Goal: Information Seeking & Learning: Learn about a topic

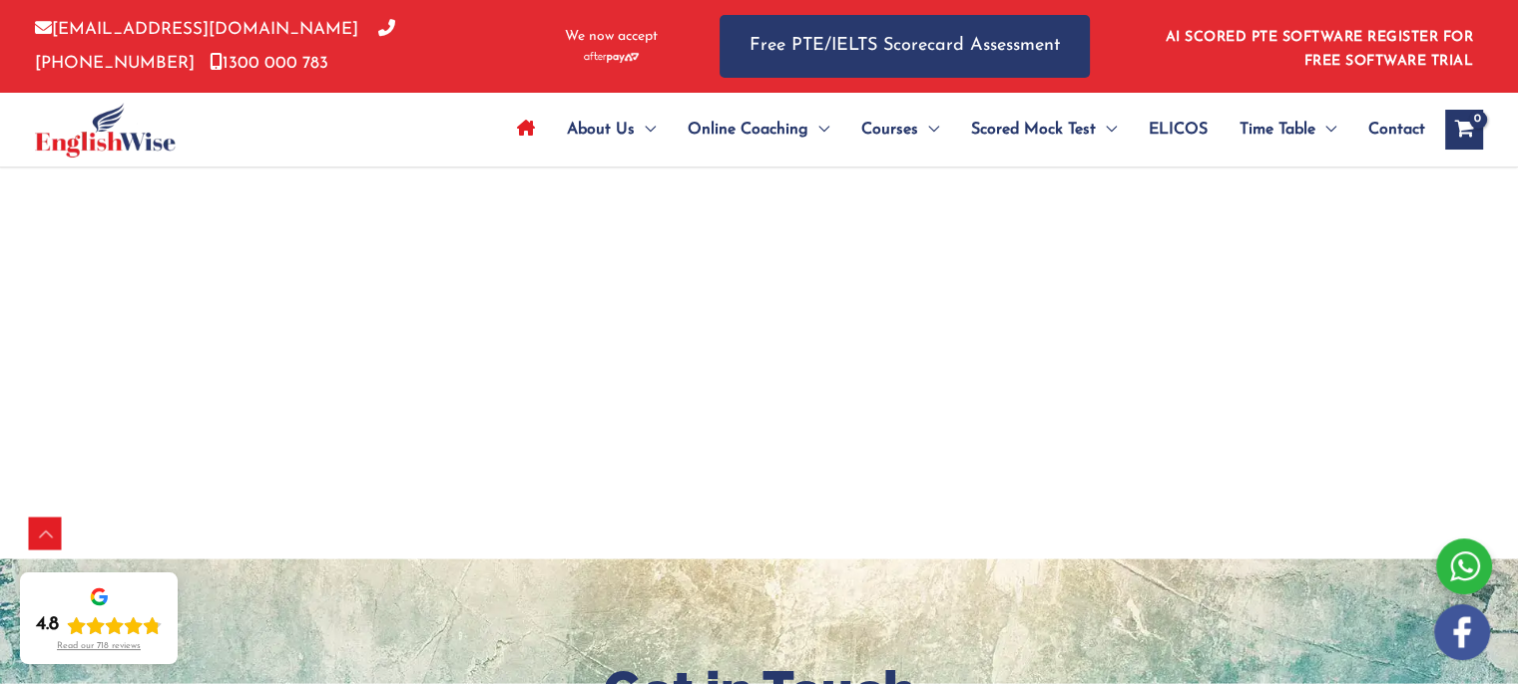
scroll to position [3755, 0]
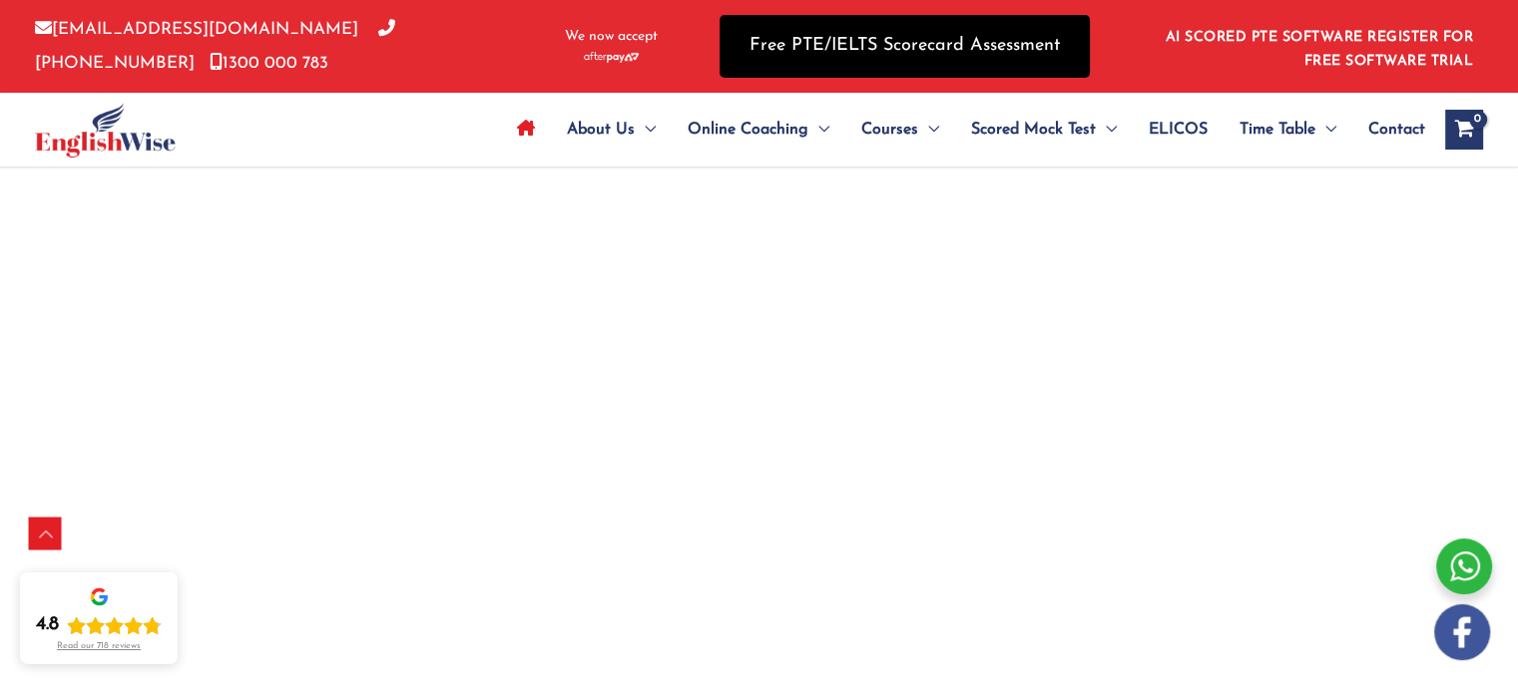
click at [844, 37] on link "Free PTE/IELTS Scorecard Assessment" at bounding box center [904, 46] width 370 height 63
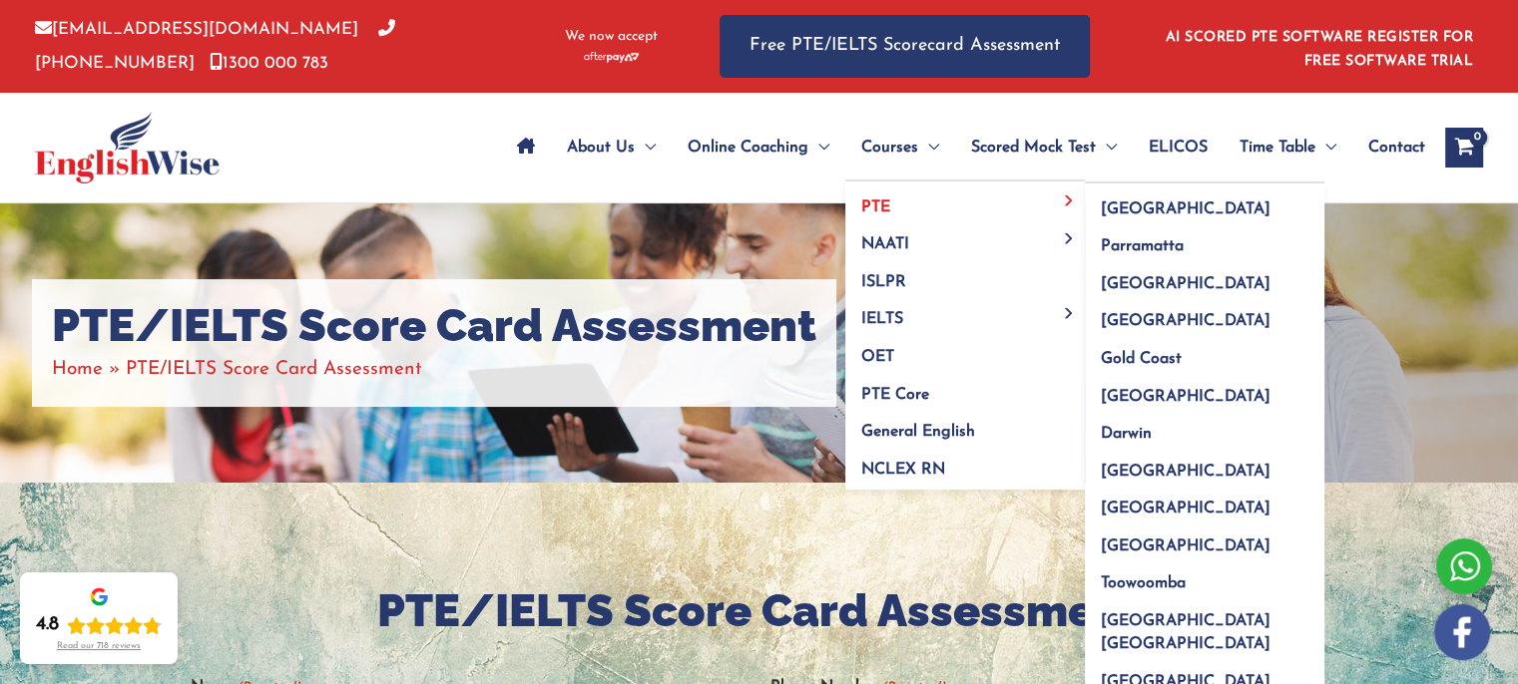
click at [881, 200] on span "PTE" at bounding box center [875, 208] width 29 height 16
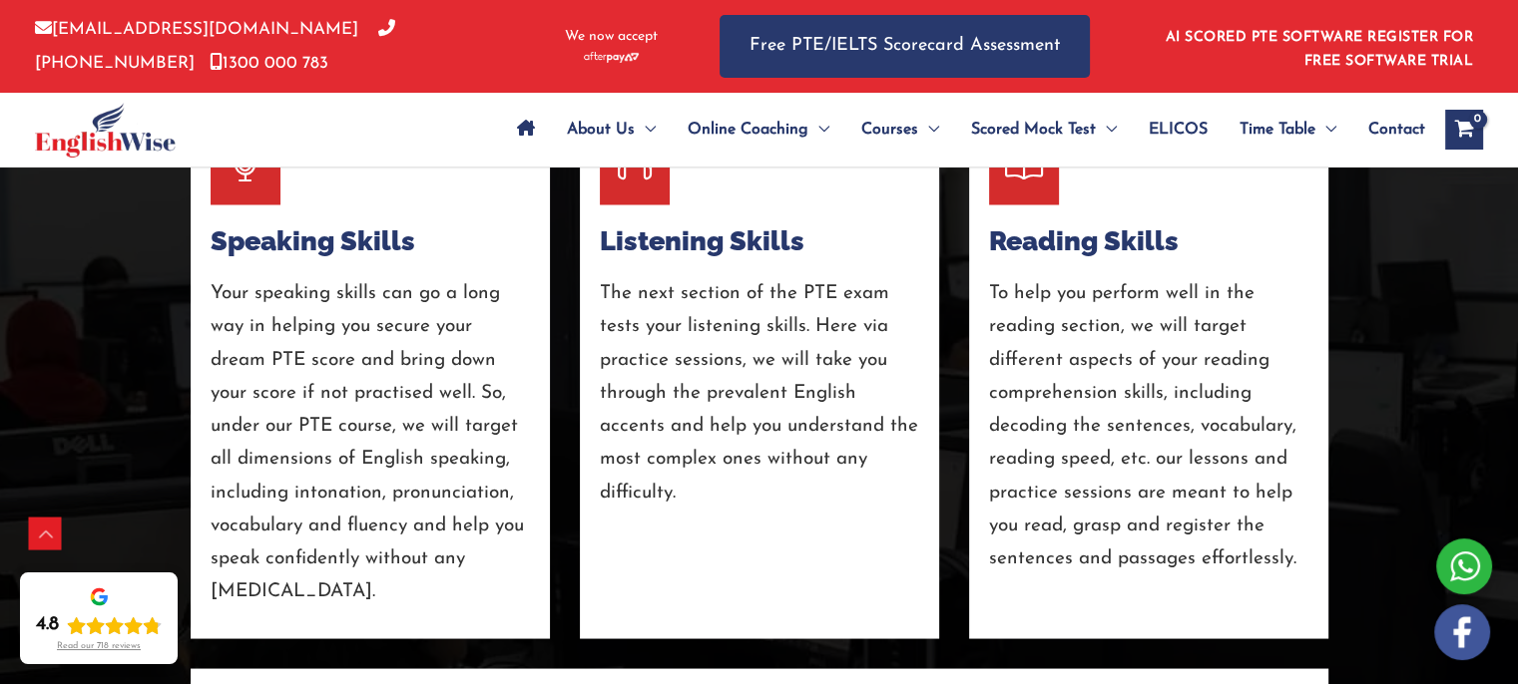
scroll to position [3775, 0]
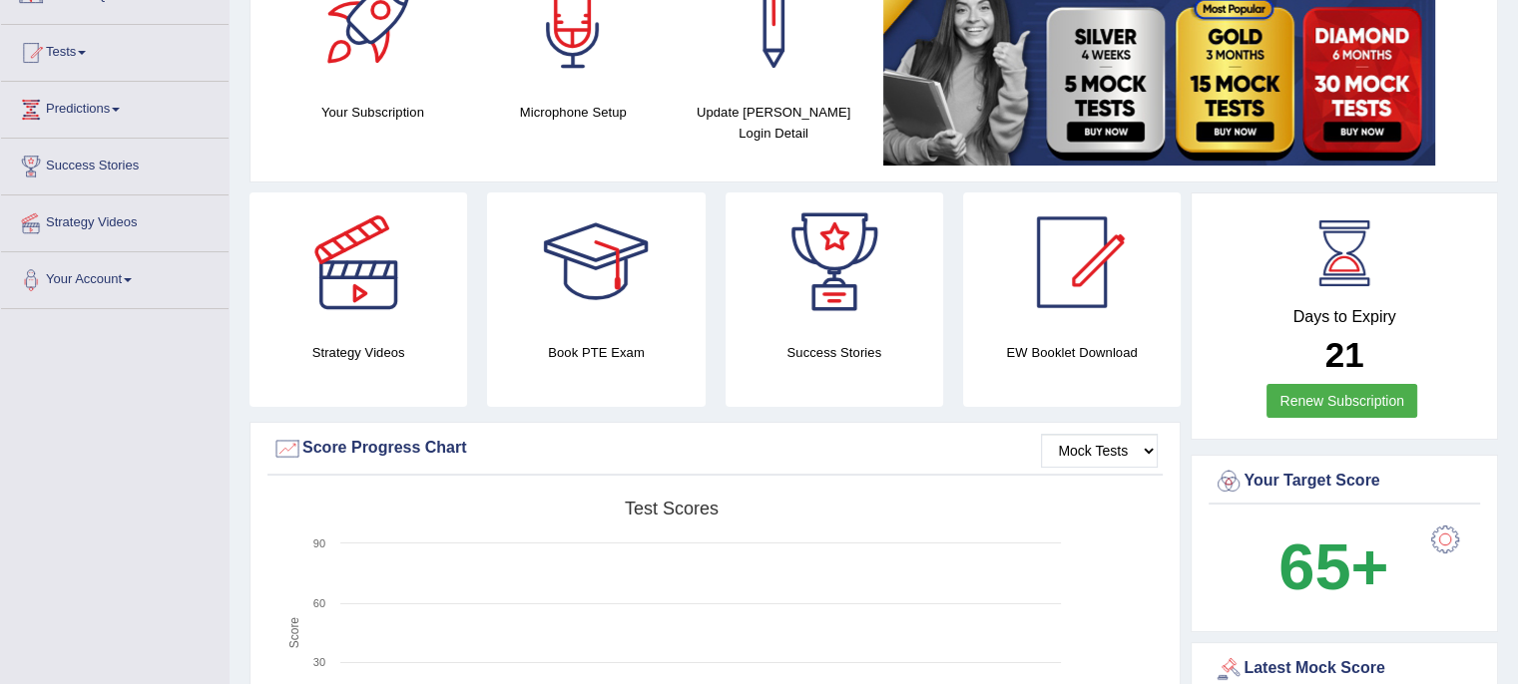
scroll to position [134, 0]
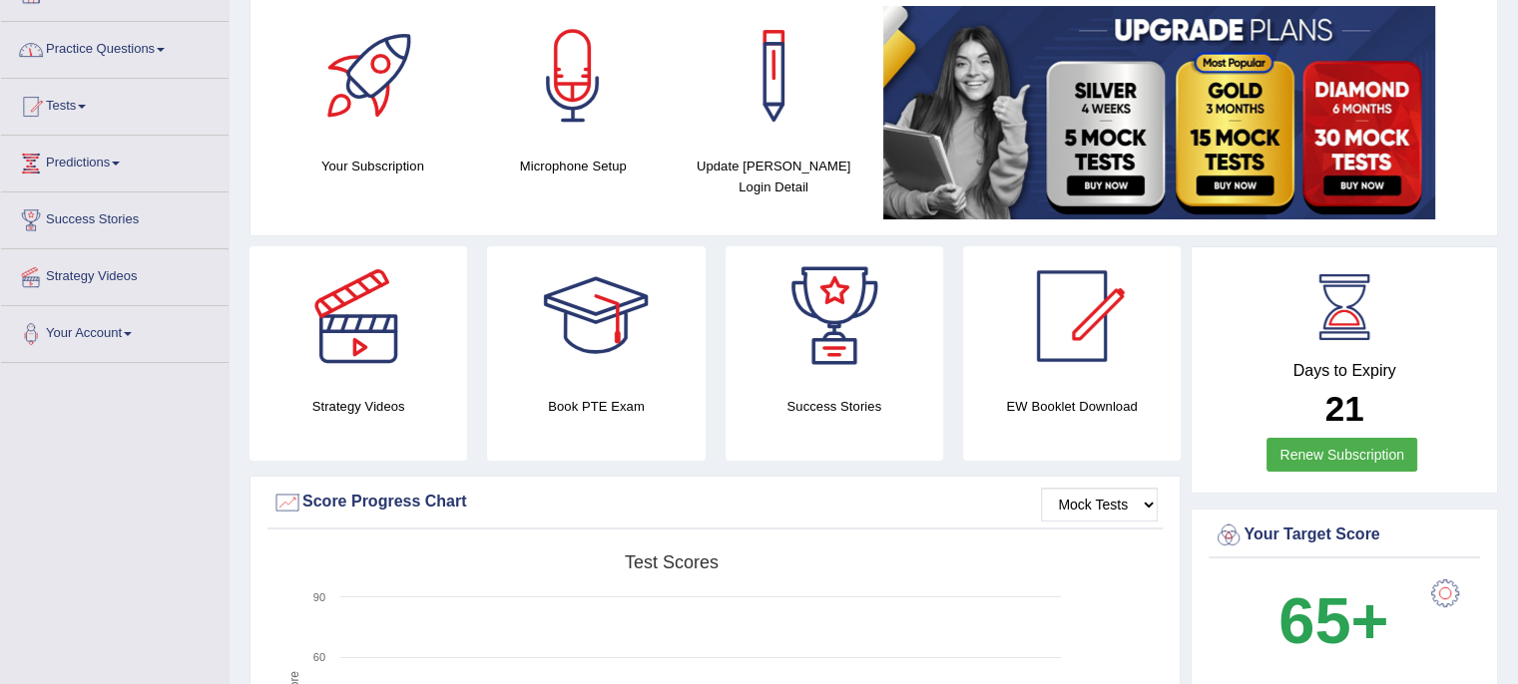
click at [131, 49] on link "Practice Questions" at bounding box center [114, 47] width 227 height 50
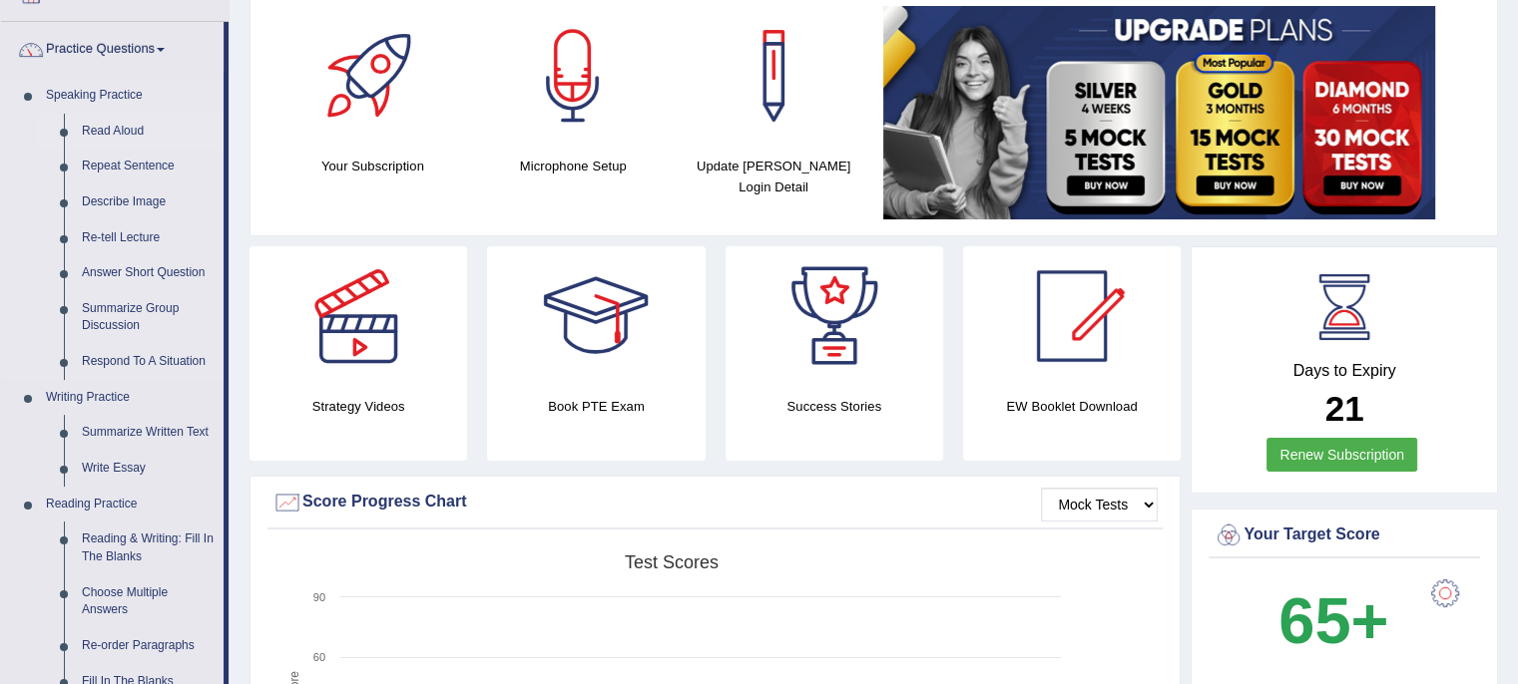
click at [119, 133] on link "Read Aloud" at bounding box center [148, 132] width 151 height 36
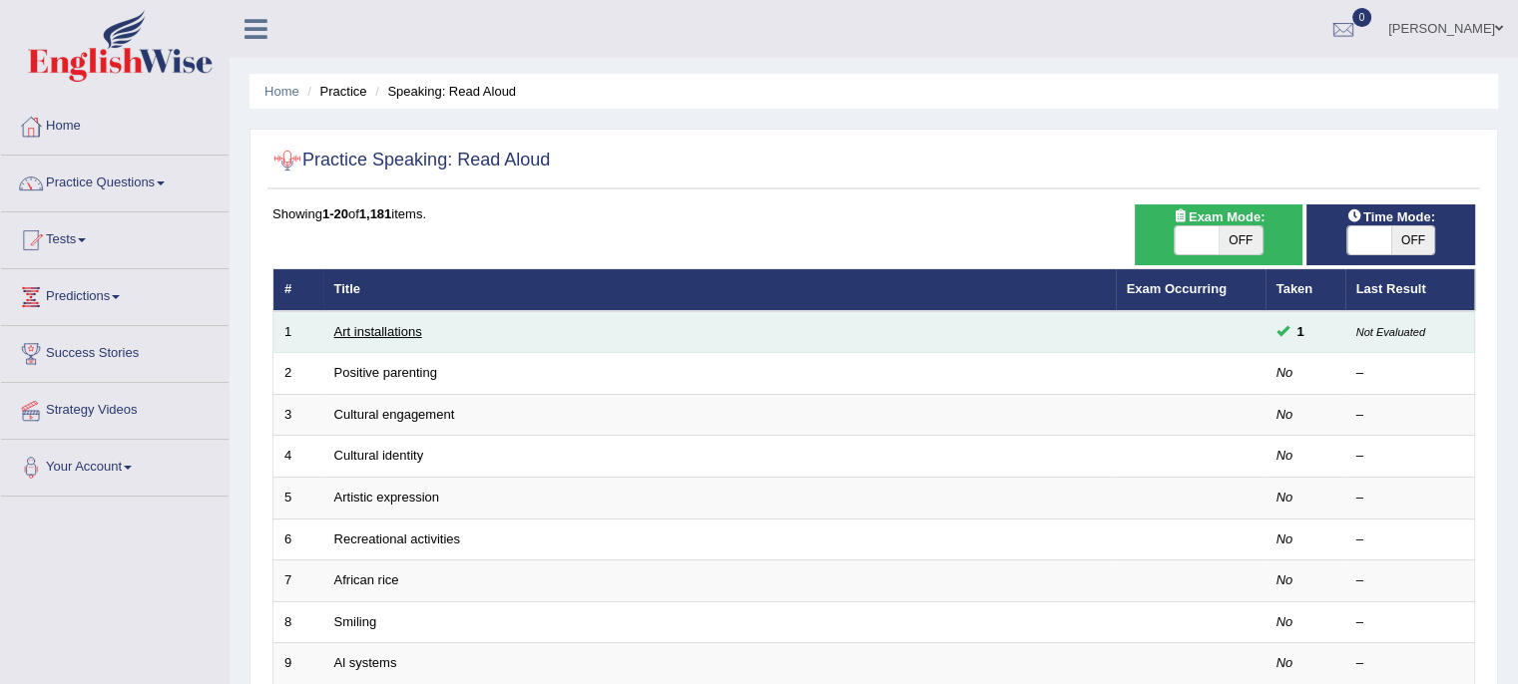
click at [367, 333] on link "Art installations" at bounding box center [378, 331] width 88 height 15
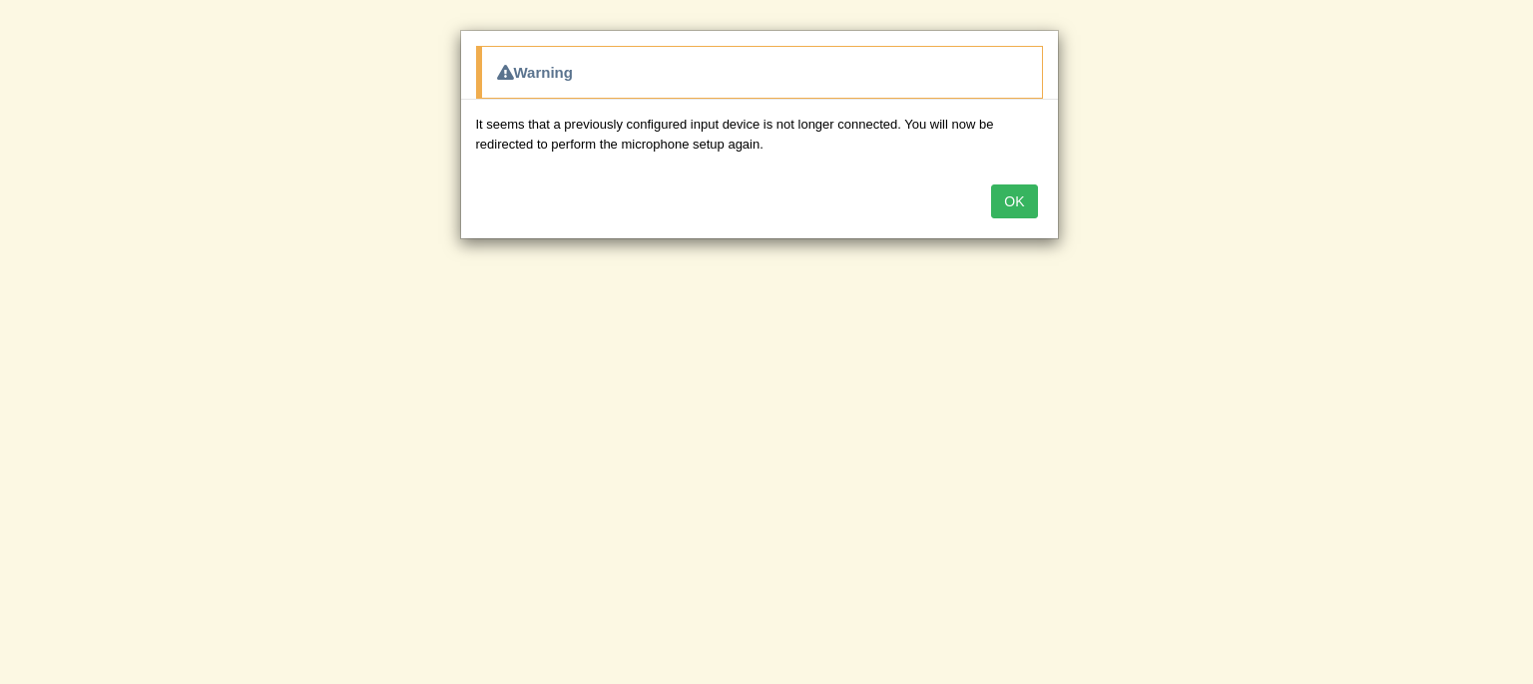
click at [1017, 205] on button "OK" at bounding box center [1014, 202] width 46 height 34
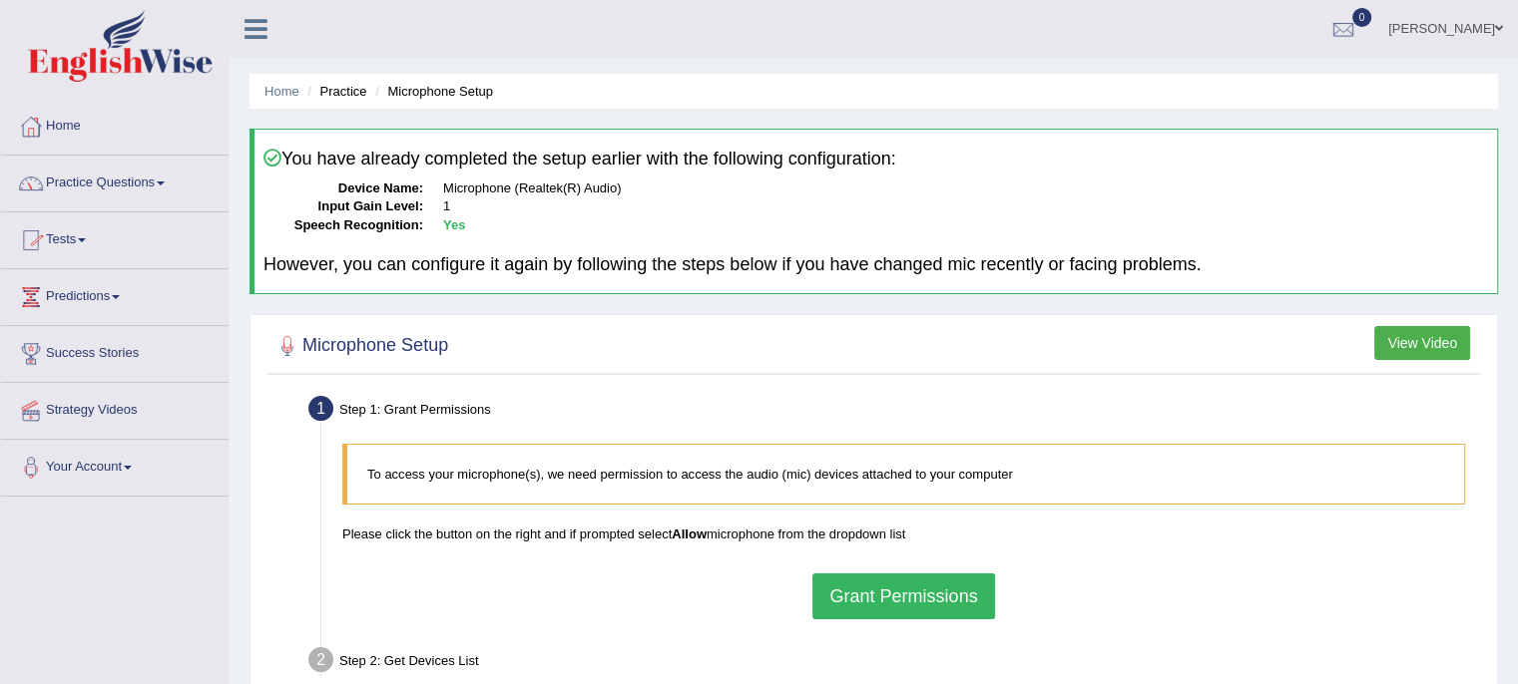
click at [156, 181] on link "Practice Questions" at bounding box center [114, 181] width 227 height 50
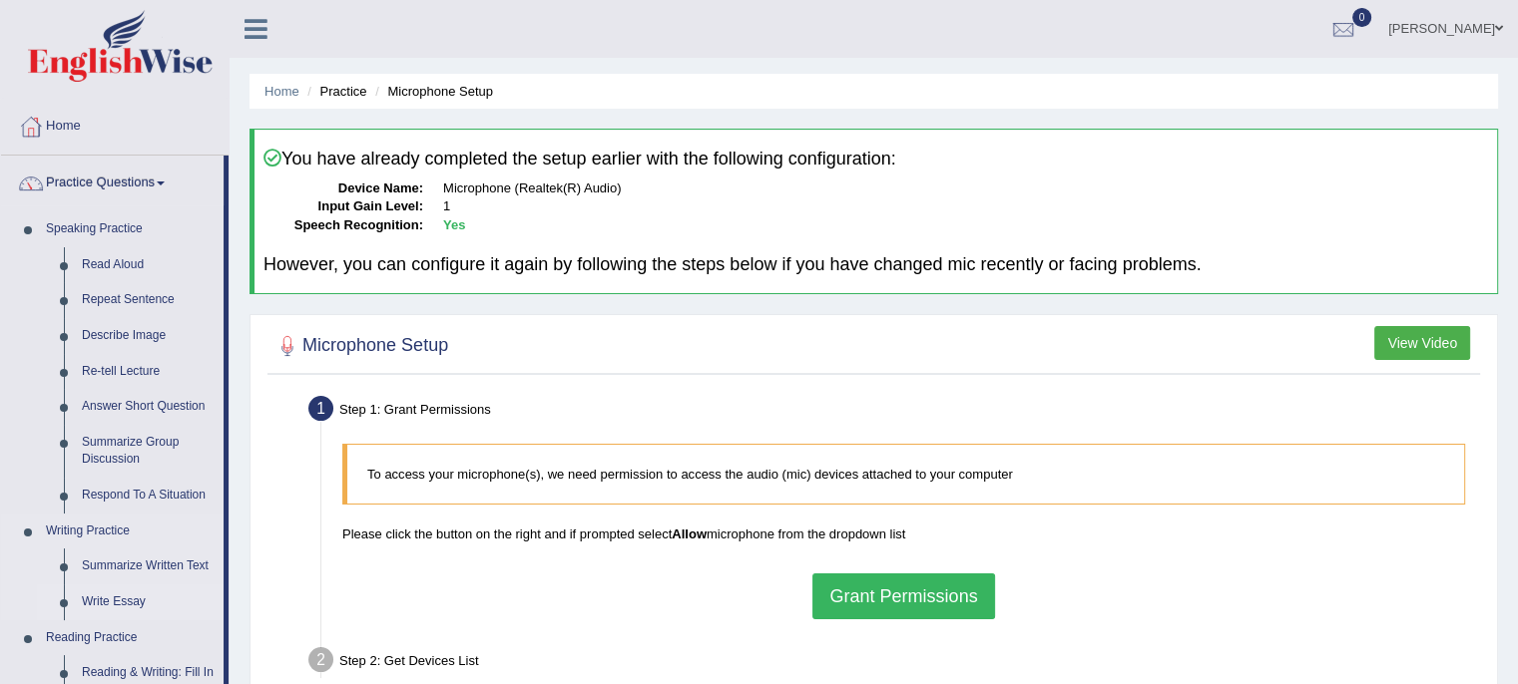
click at [125, 605] on link "Write Essay" at bounding box center [148, 603] width 151 height 36
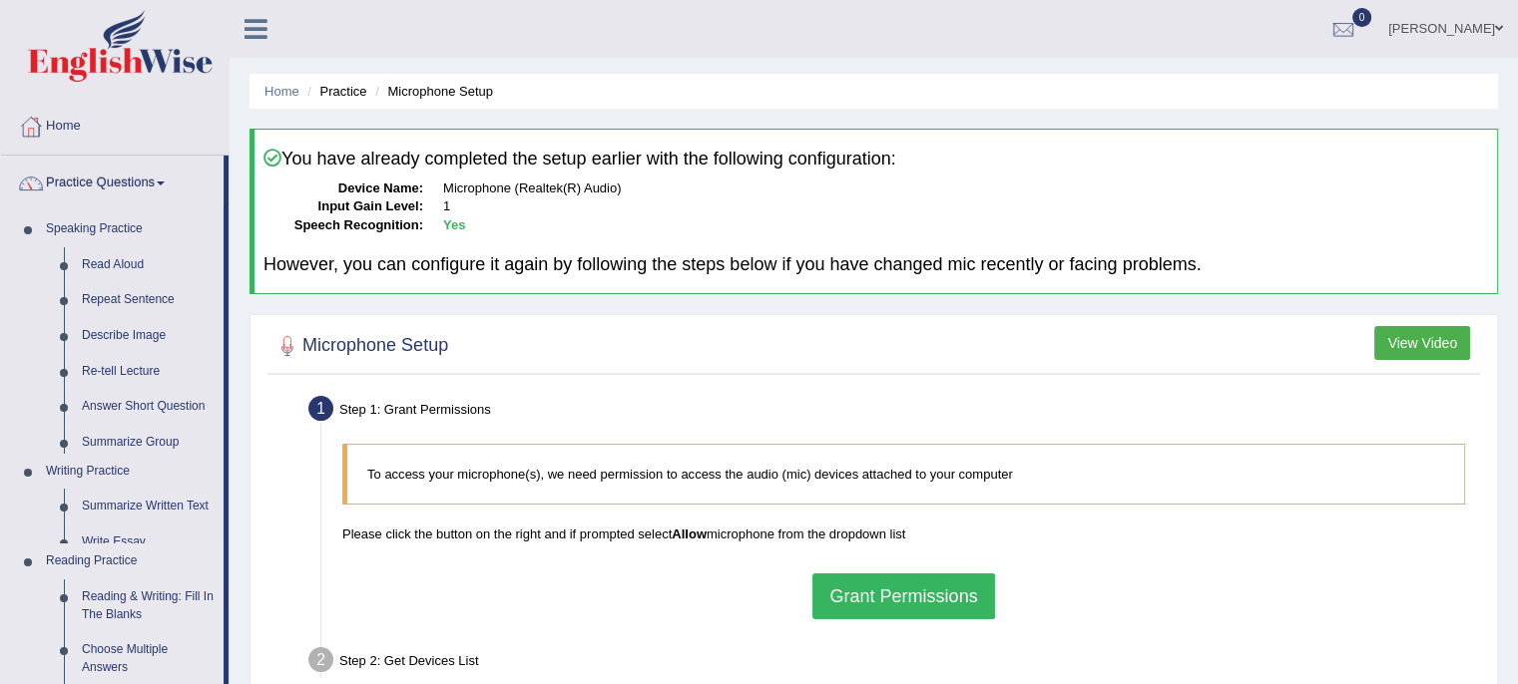
click at [125, 605] on ul "Speaking Practice Read Aloud Repeat Sentence Describe Image Re-tell Lecture Ans…" at bounding box center [112, 623] width 222 height 822
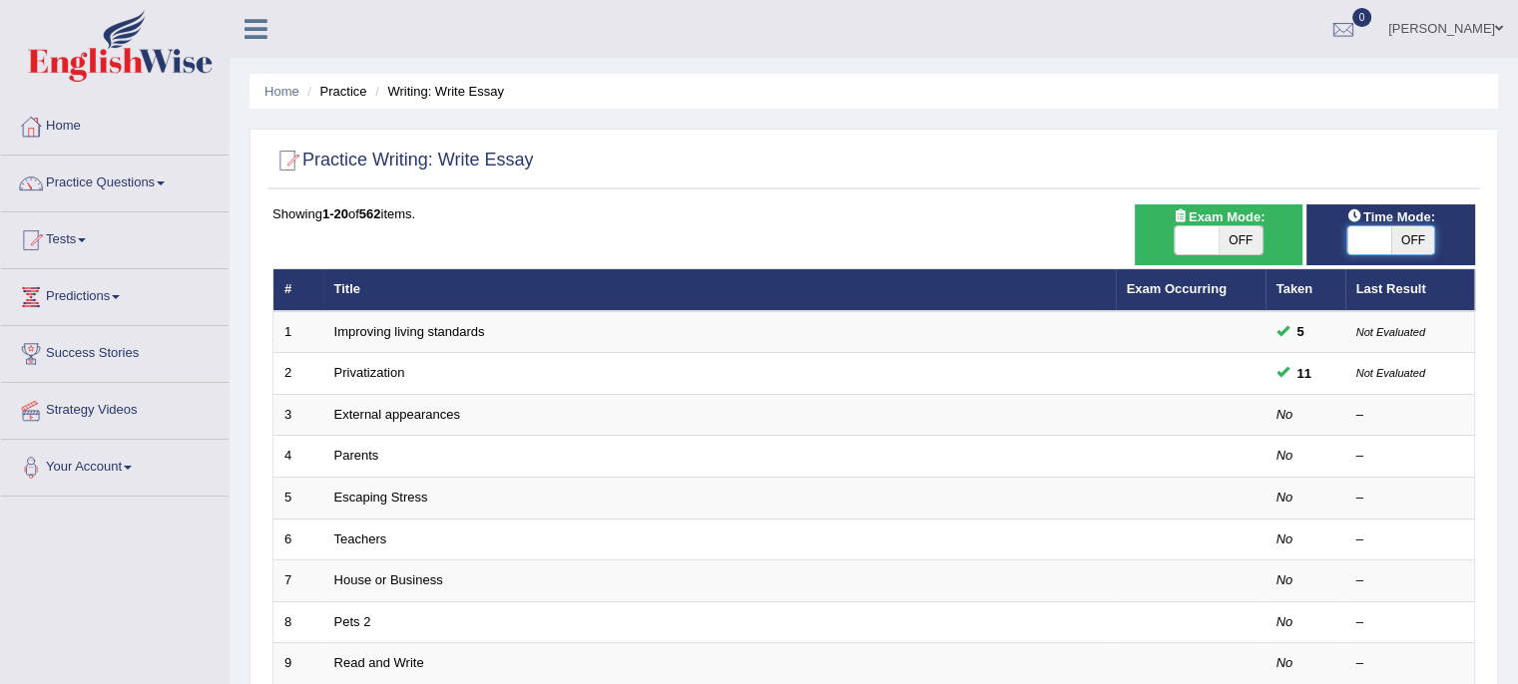
click at [1381, 233] on span at bounding box center [1369, 240] width 44 height 28
checkbox input "true"
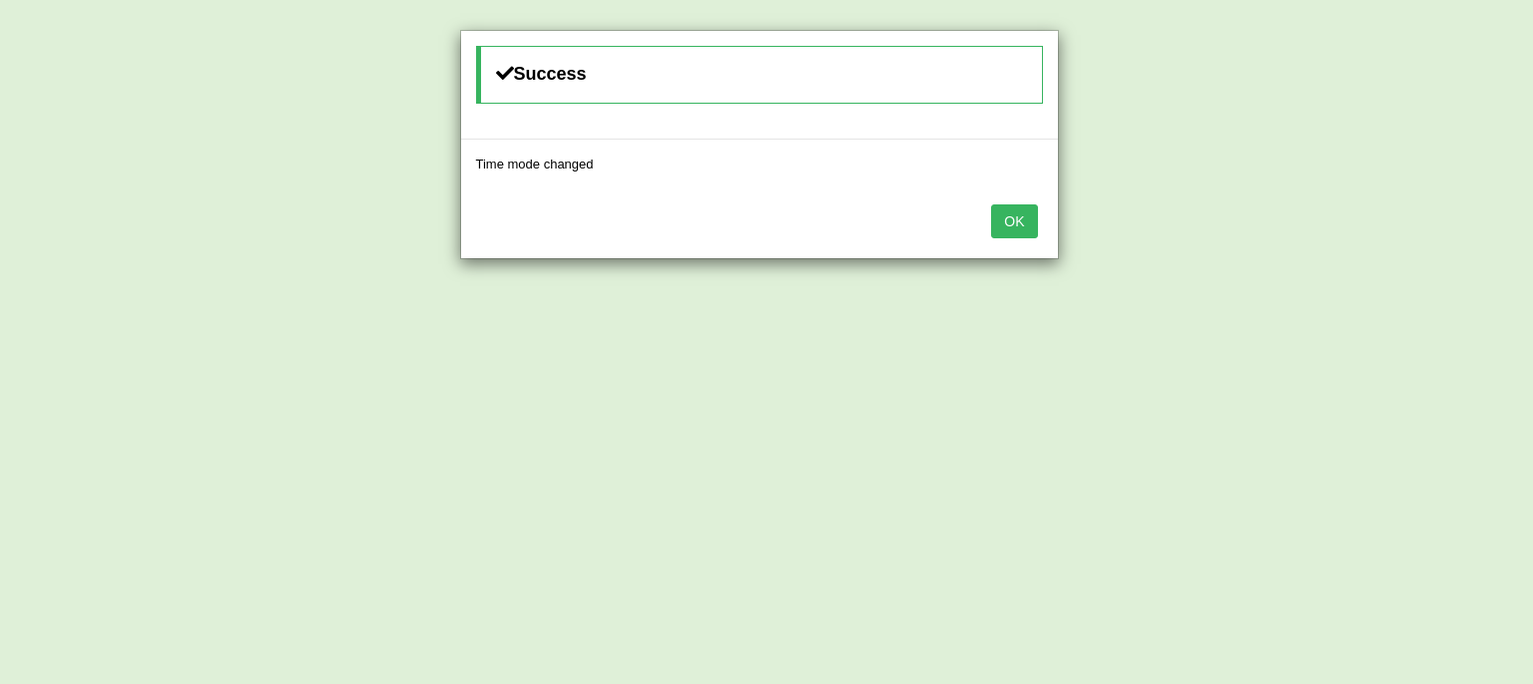
click at [1022, 227] on button "OK" at bounding box center [1014, 222] width 46 height 34
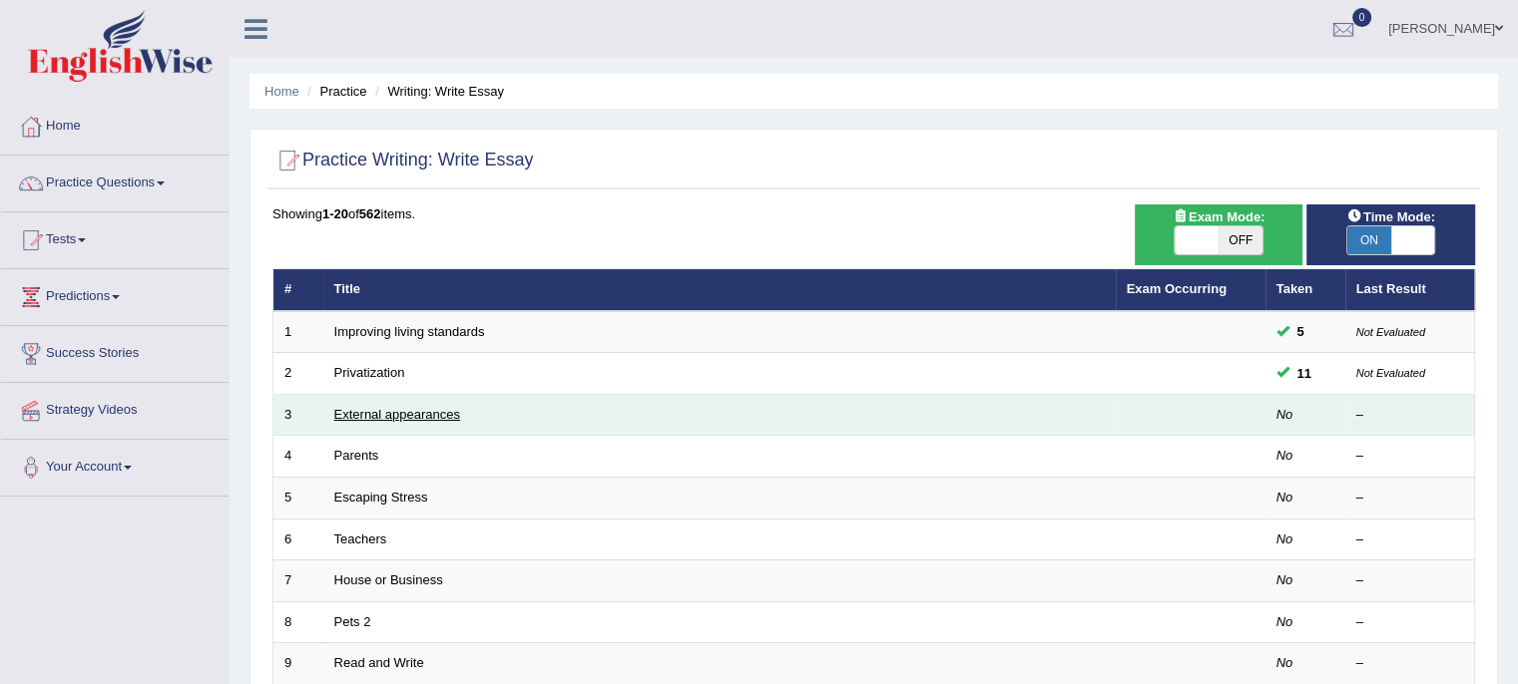
click at [413, 414] on link "External appearances" at bounding box center [397, 414] width 126 height 15
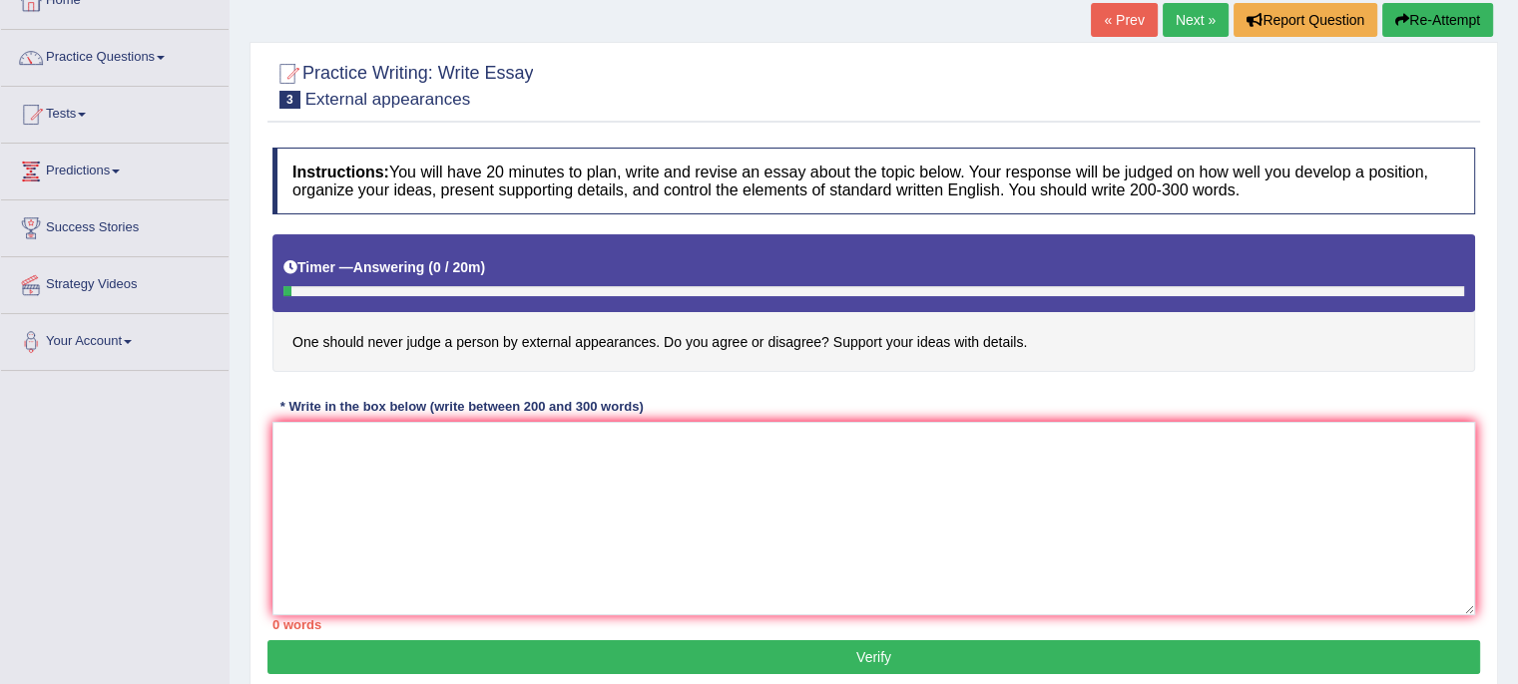
scroll to position [130, 0]
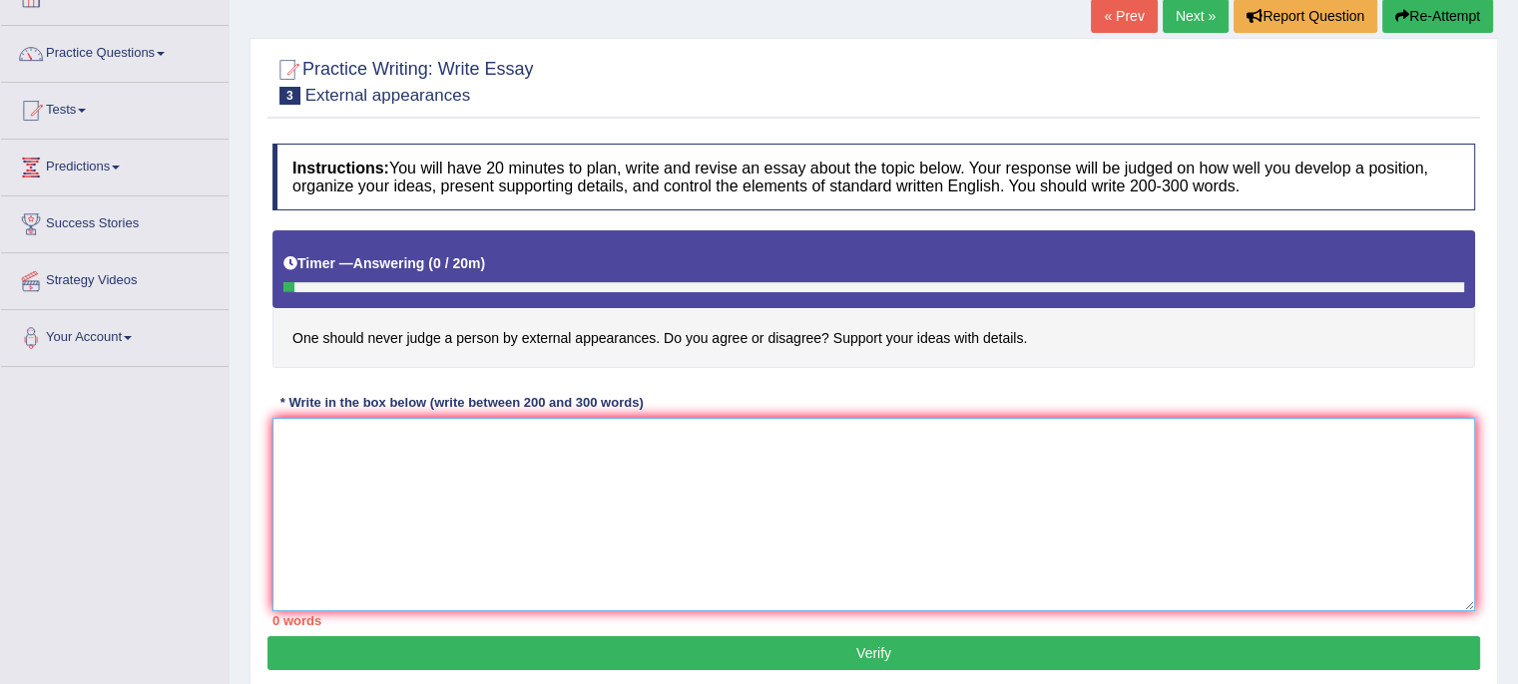
click at [538, 472] on textarea at bounding box center [873, 515] width 1202 height 194
type textarea "In todays complex"
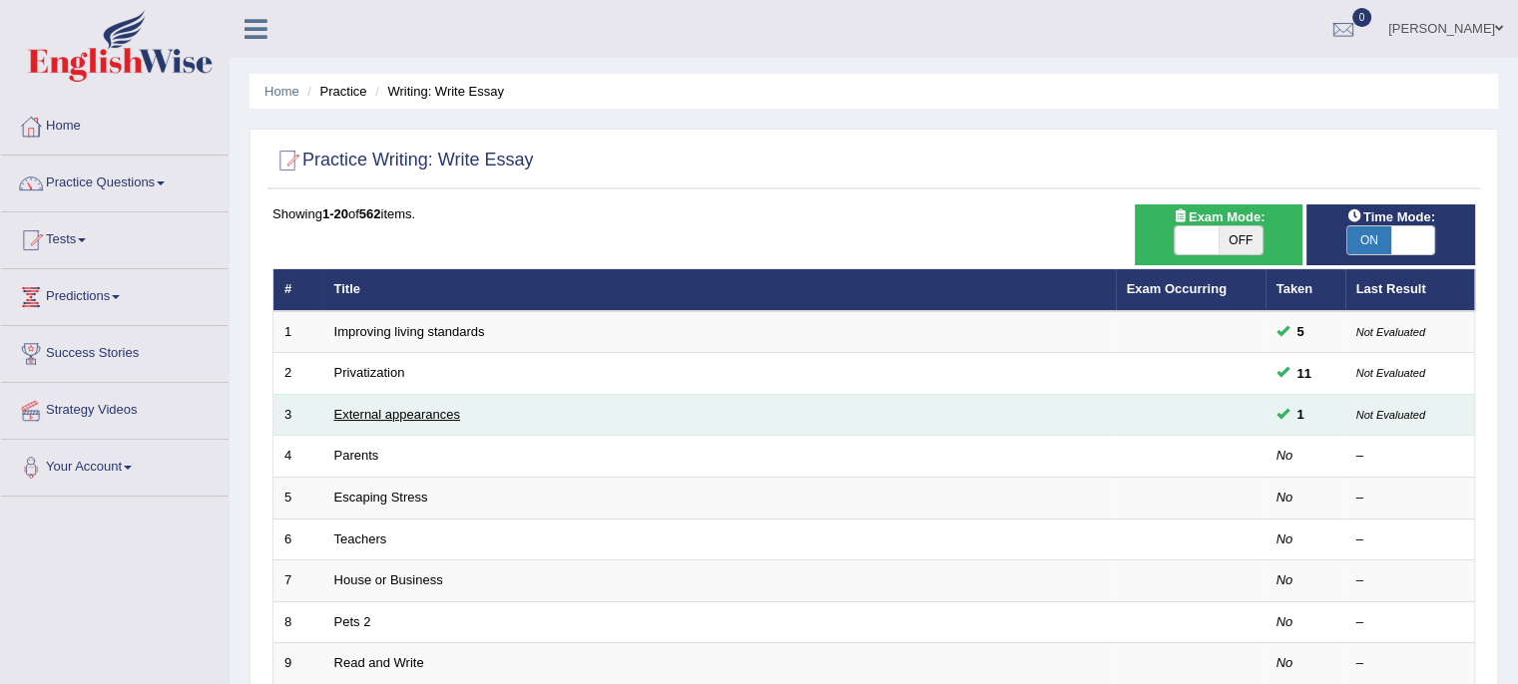
click at [444, 412] on link "External appearances" at bounding box center [397, 414] width 126 height 15
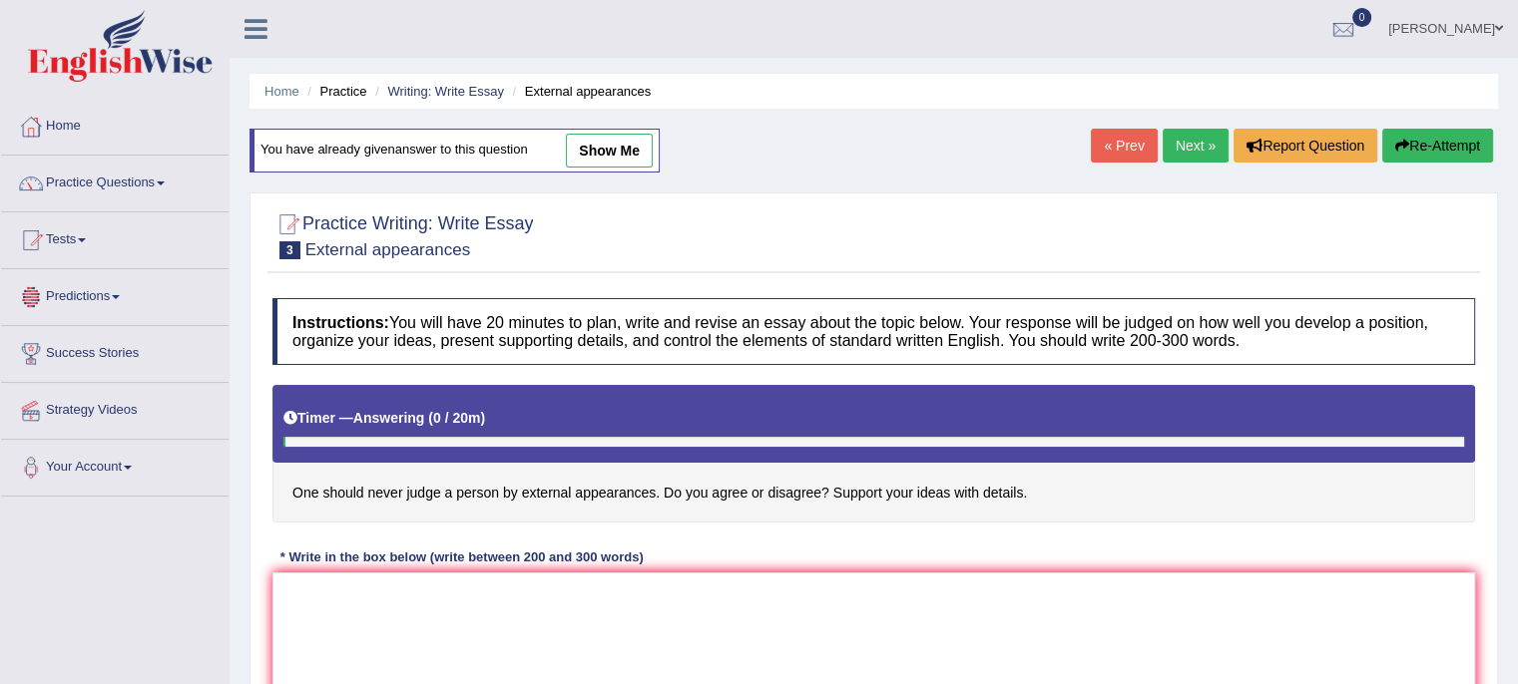
click at [598, 138] on link "show me" at bounding box center [609, 151] width 87 height 34
type textarea "In [DATE] complex world, numerous issues and topics are subject to debate. One …"
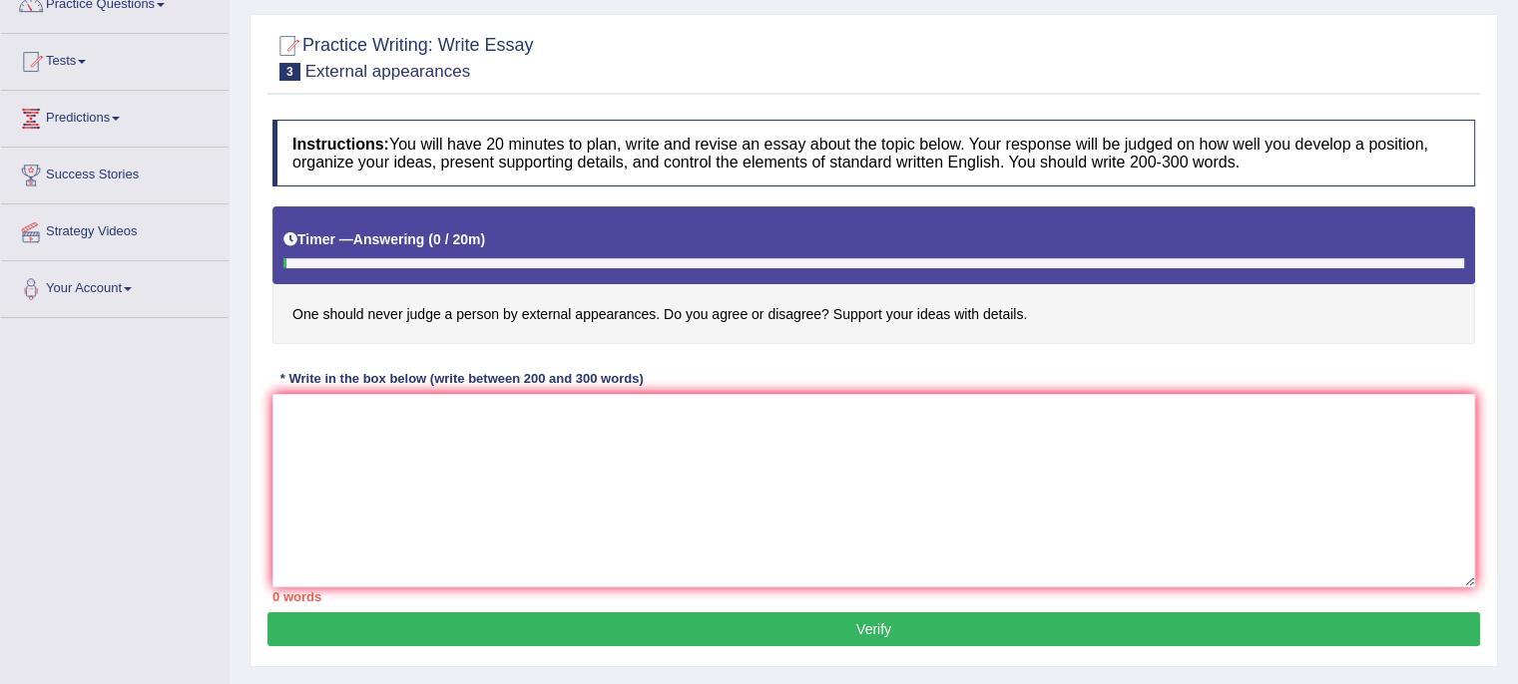
scroll to position [188, 0]
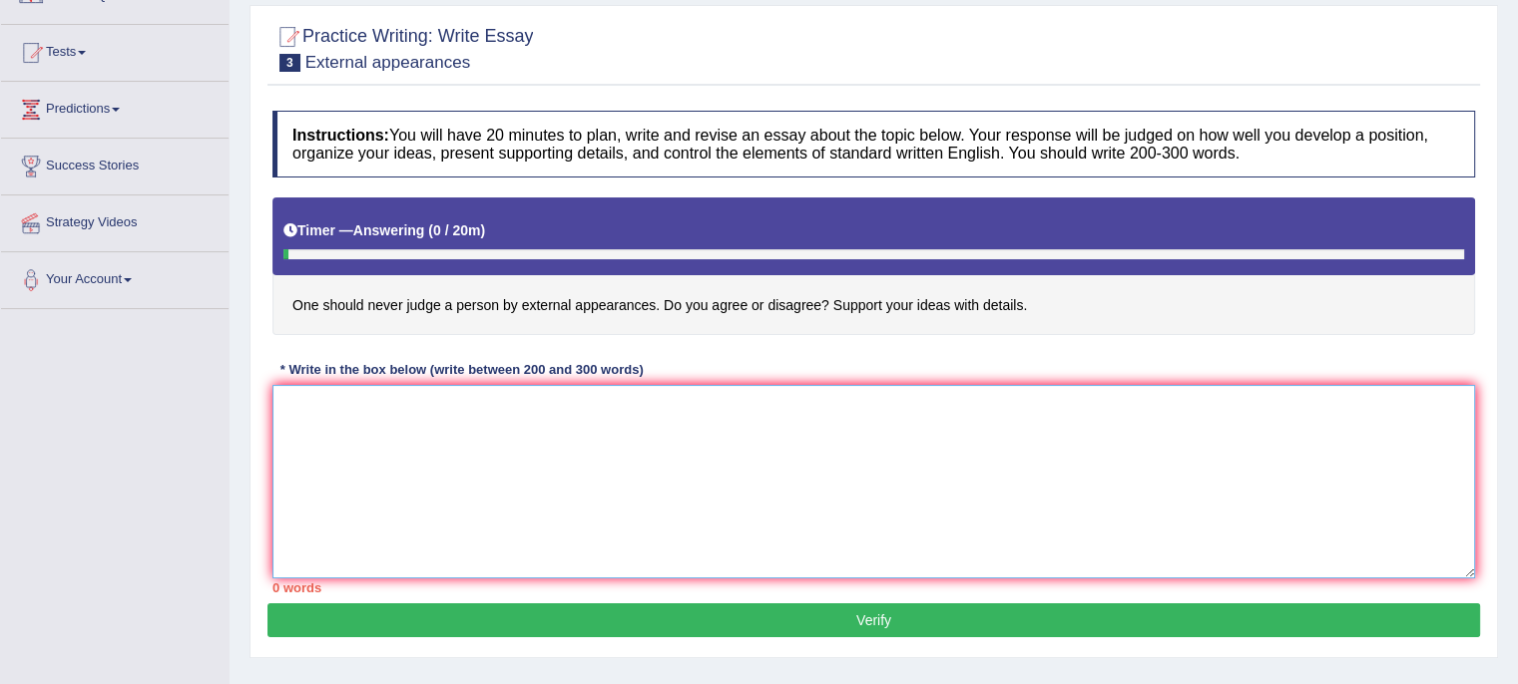
click at [691, 388] on textarea at bounding box center [873, 482] width 1202 height 194
click at [607, 404] on textarea at bounding box center [873, 482] width 1202 height 194
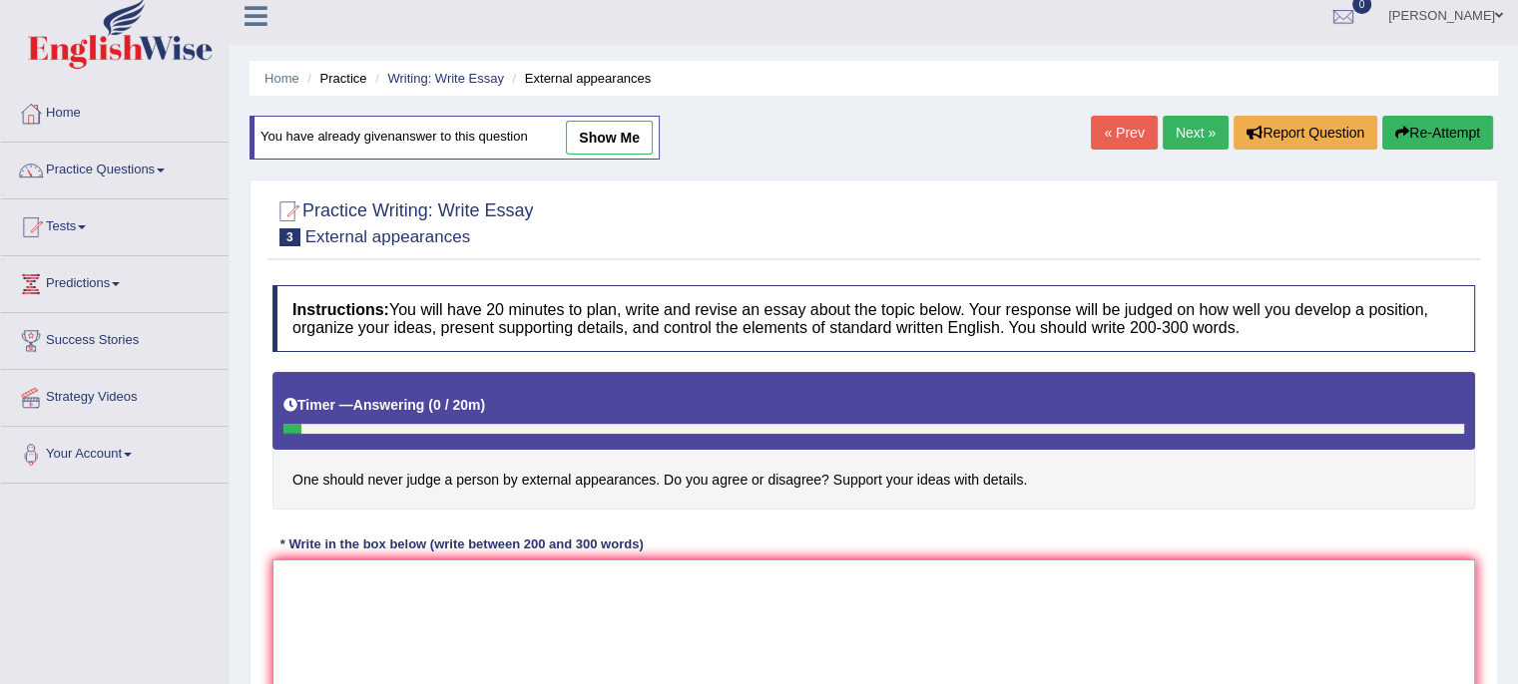
scroll to position [0, 0]
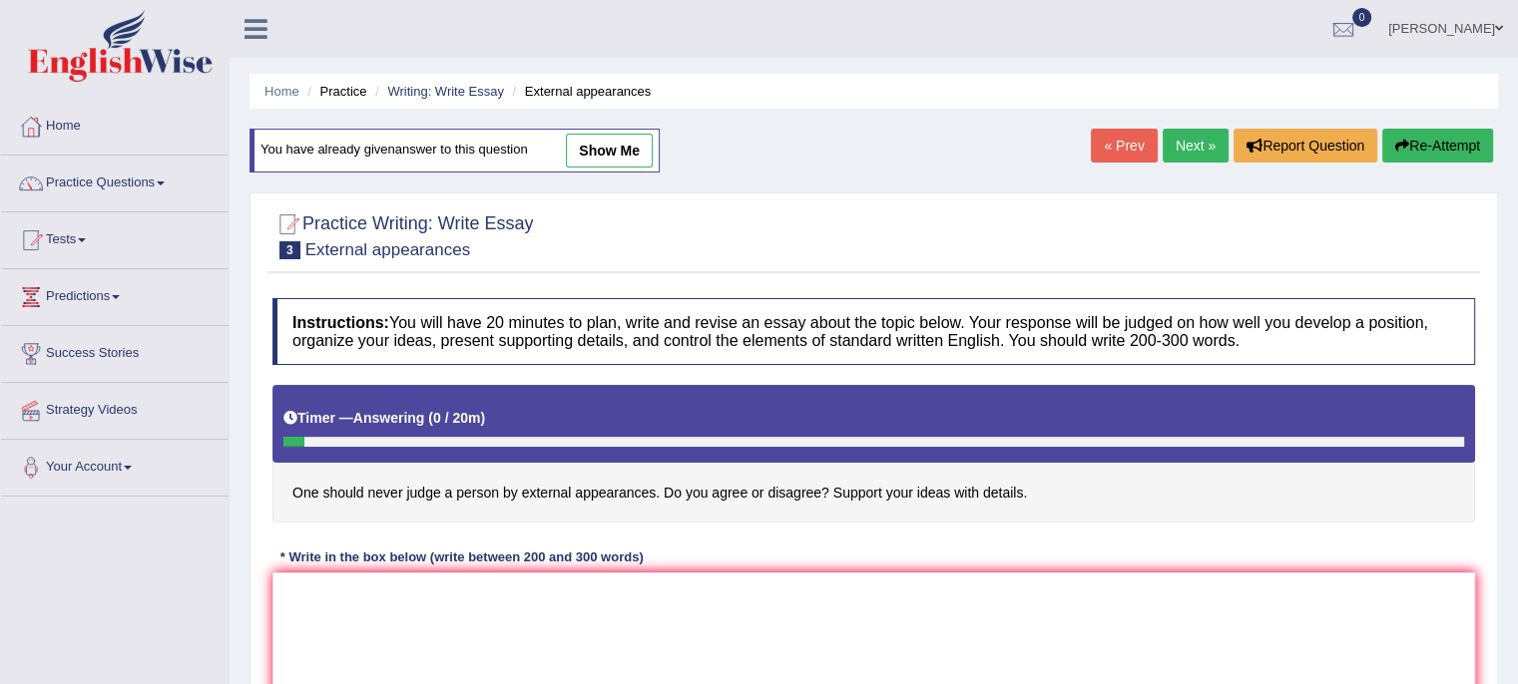
click at [602, 149] on link "show me" at bounding box center [609, 151] width 87 height 34
type textarea "In [DATE] complex world, numerous issues and topics are subject to debate. One …"
click at [485, 602] on textarea at bounding box center [873, 670] width 1202 height 194
click at [635, 155] on link "show me" at bounding box center [609, 151] width 87 height 34
type textarea "In today's complex world, numerous issues and topics are subject to debate. One…"
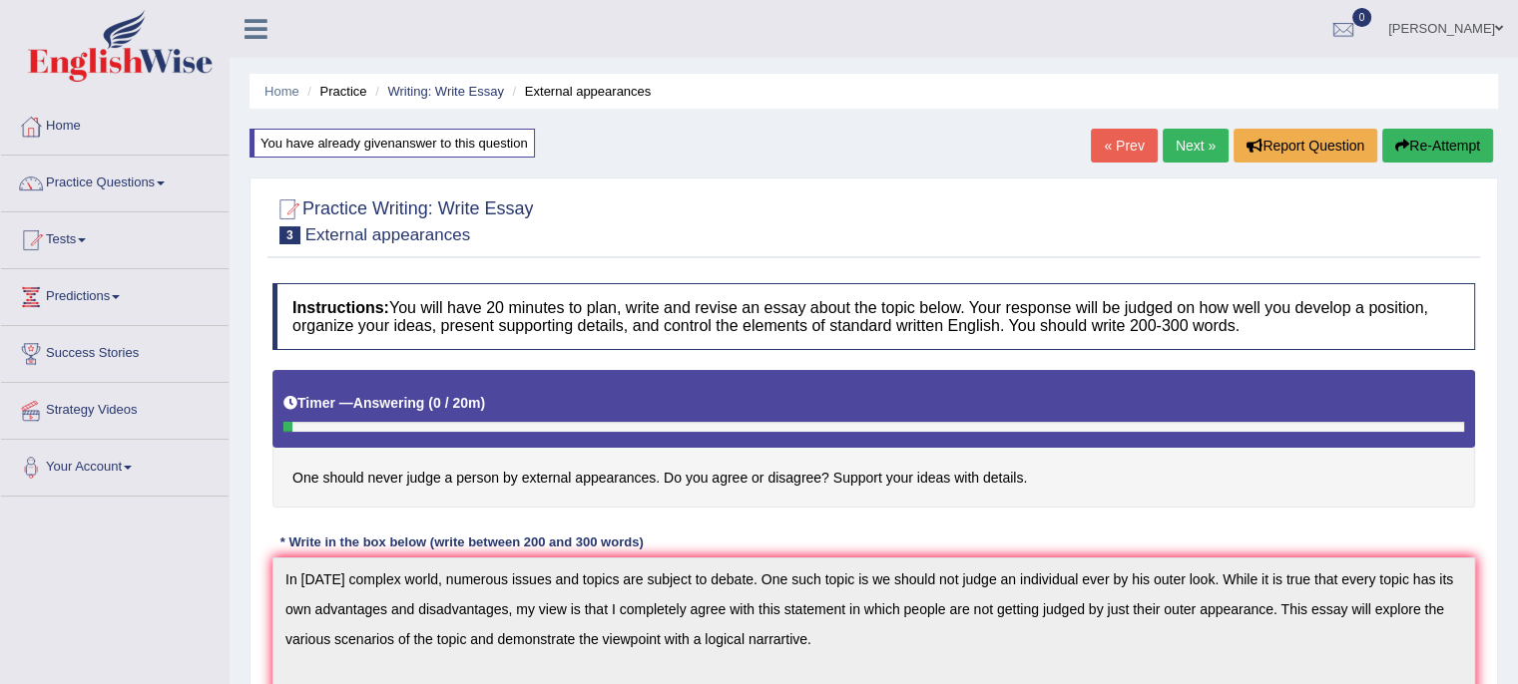
click at [1445, 141] on button "Re-Attempt" at bounding box center [1437, 146] width 111 height 34
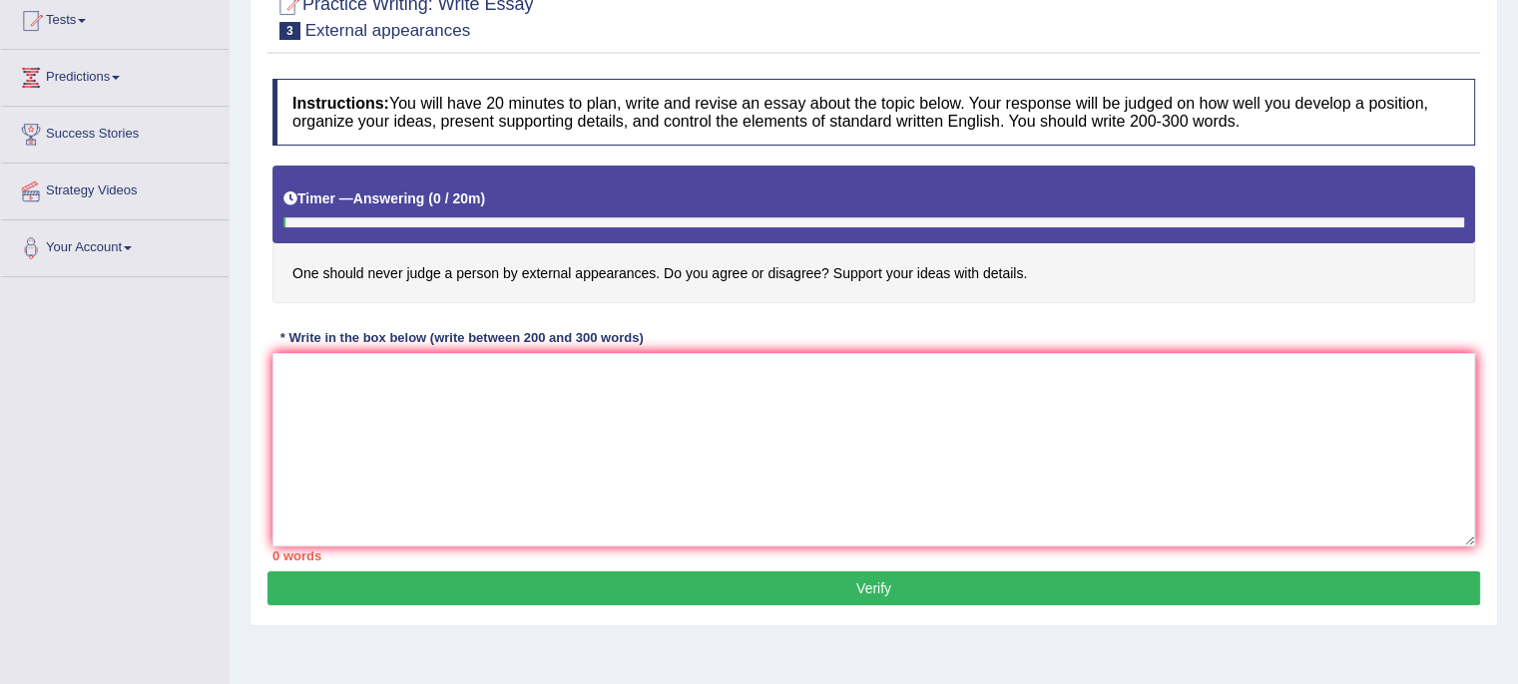
scroll to position [235, 0]
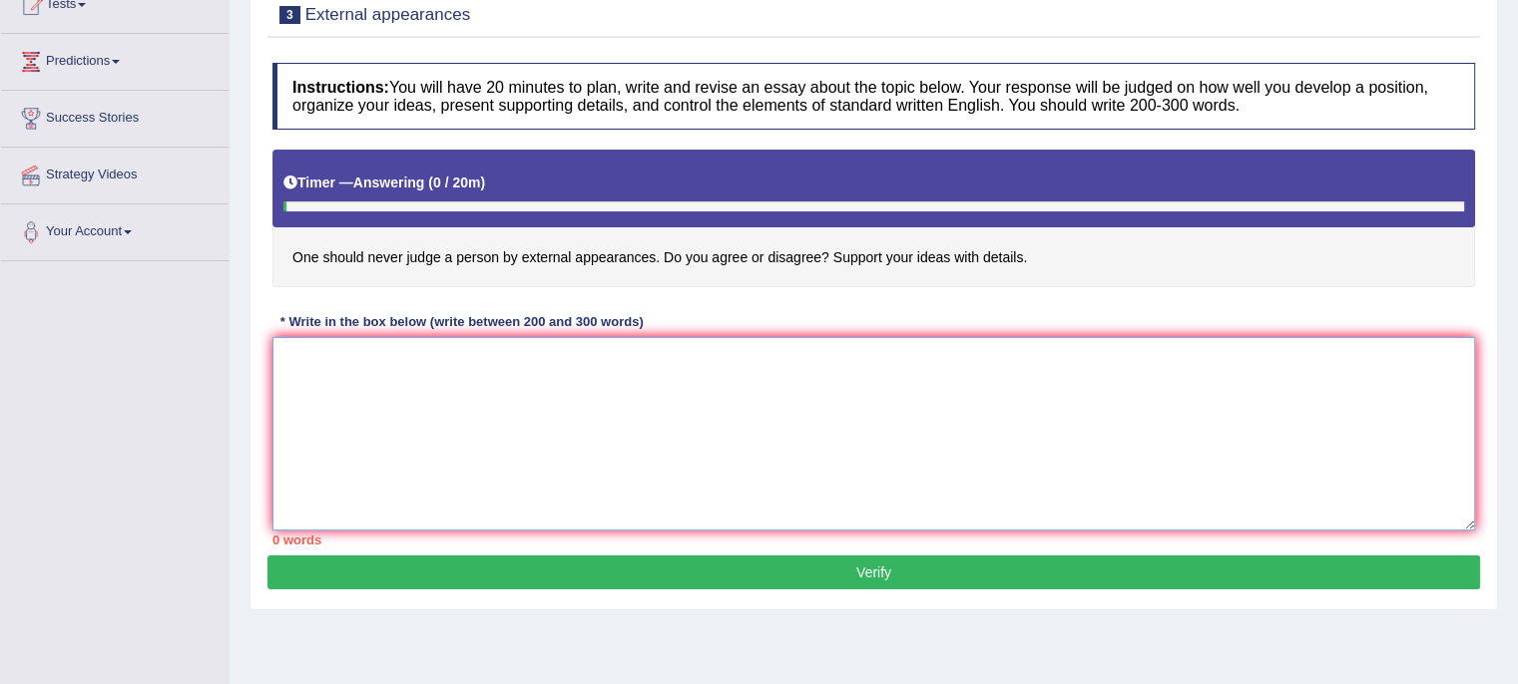
click at [987, 370] on textarea at bounding box center [873, 434] width 1202 height 194
paste textarea "In [DATE] complex world, numerous issues and topics are subject to debate. One …"
type textarea "In [DATE] complex world, numerous issues and topics are subject to debate. One …"
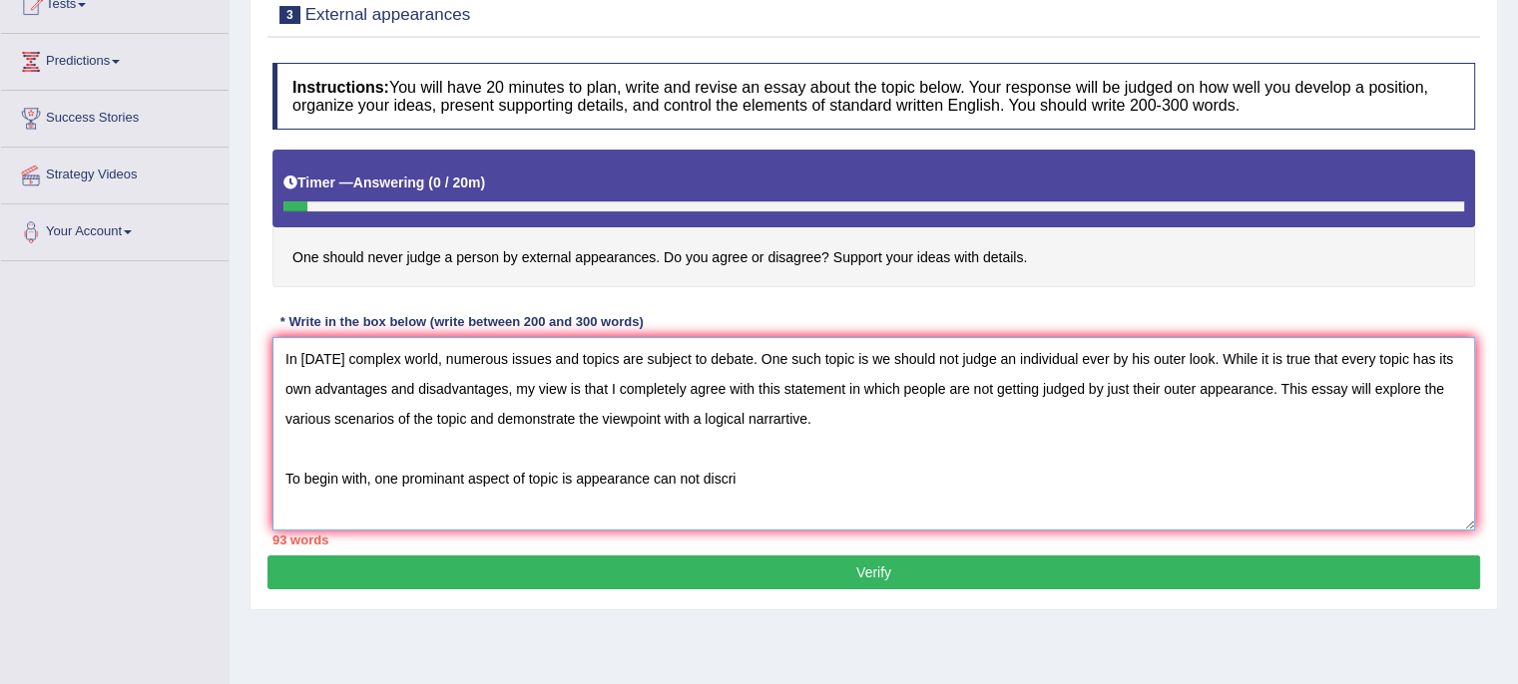
click at [363, 414] on textarea "In [DATE] complex world, numerous issues and topics are subject to debate. One …" at bounding box center [873, 434] width 1202 height 194
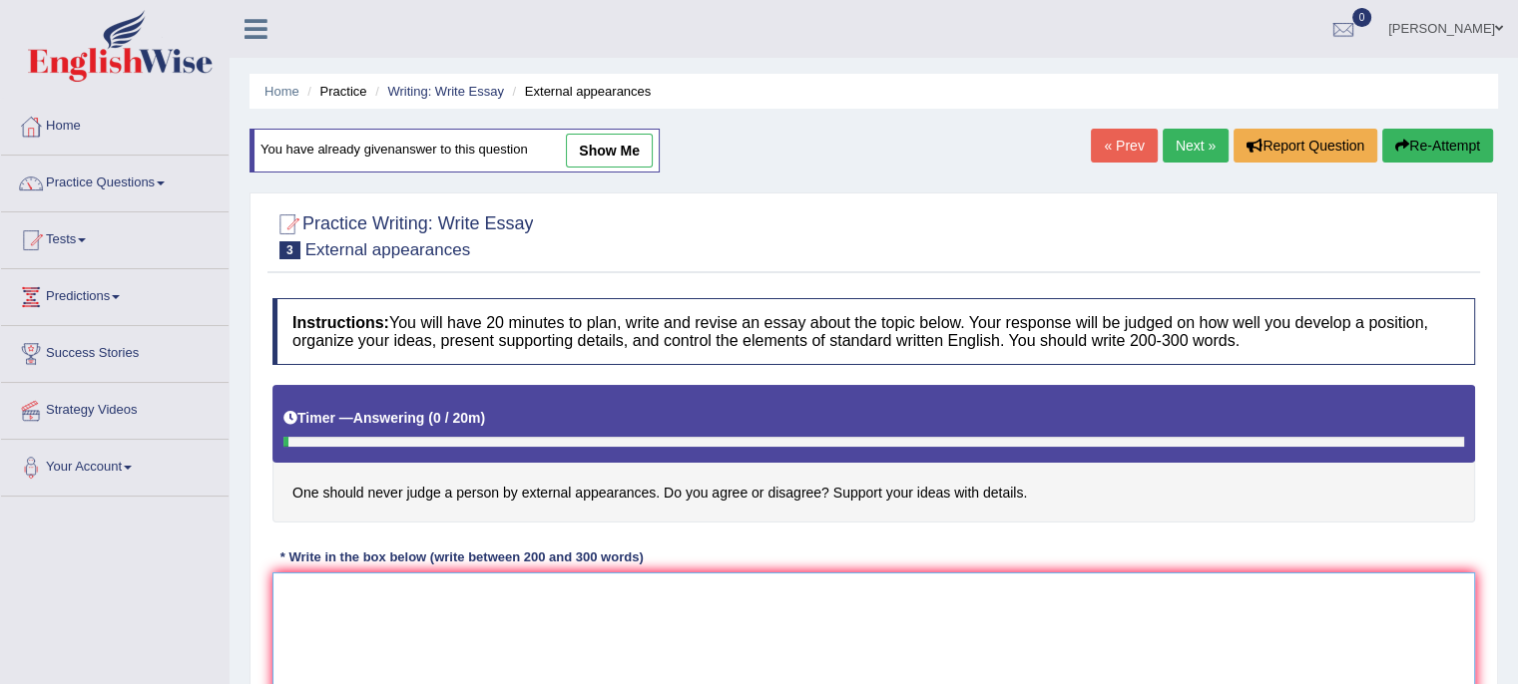
click at [516, 622] on textarea at bounding box center [873, 670] width 1202 height 194
type textarea "v"
paste textarea "In [DATE] complex world, numerous issues and topics are subject to debate. One …"
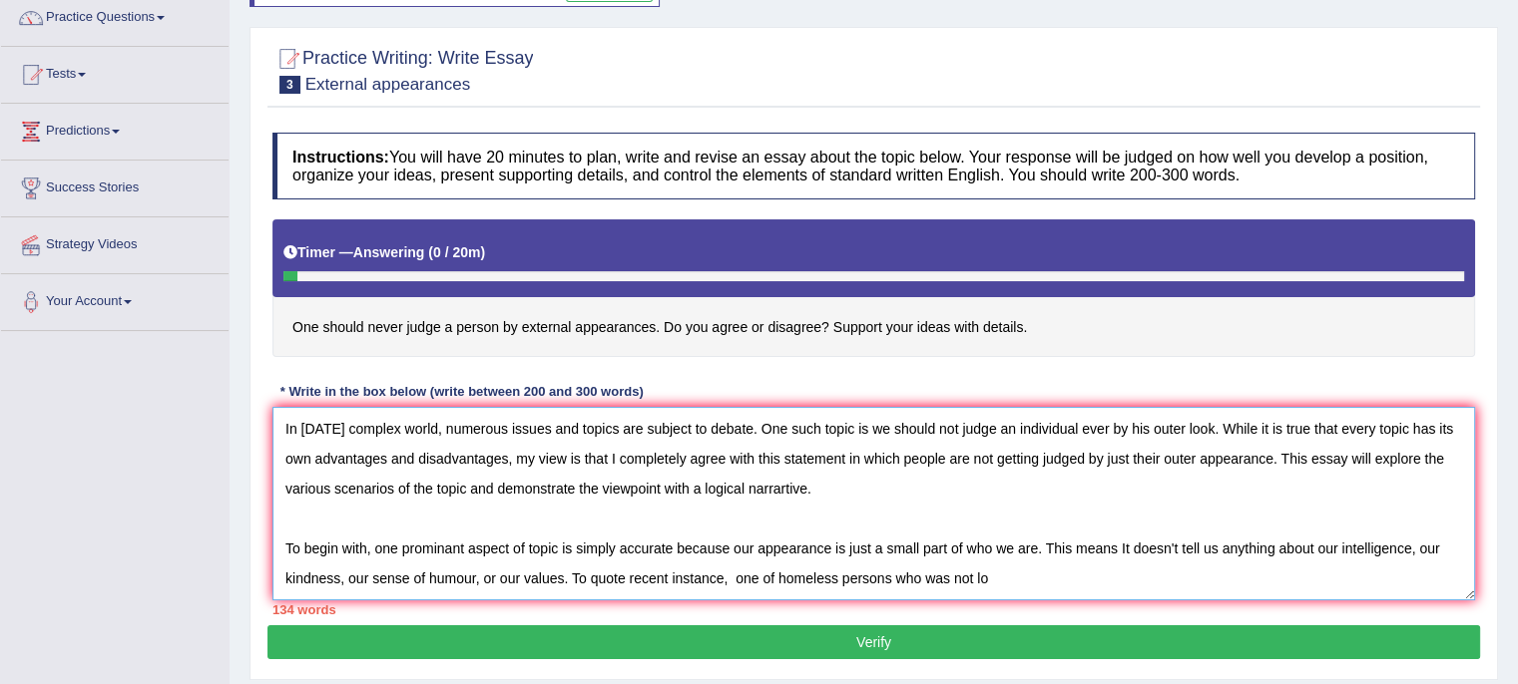
scroll to position [172, 0]
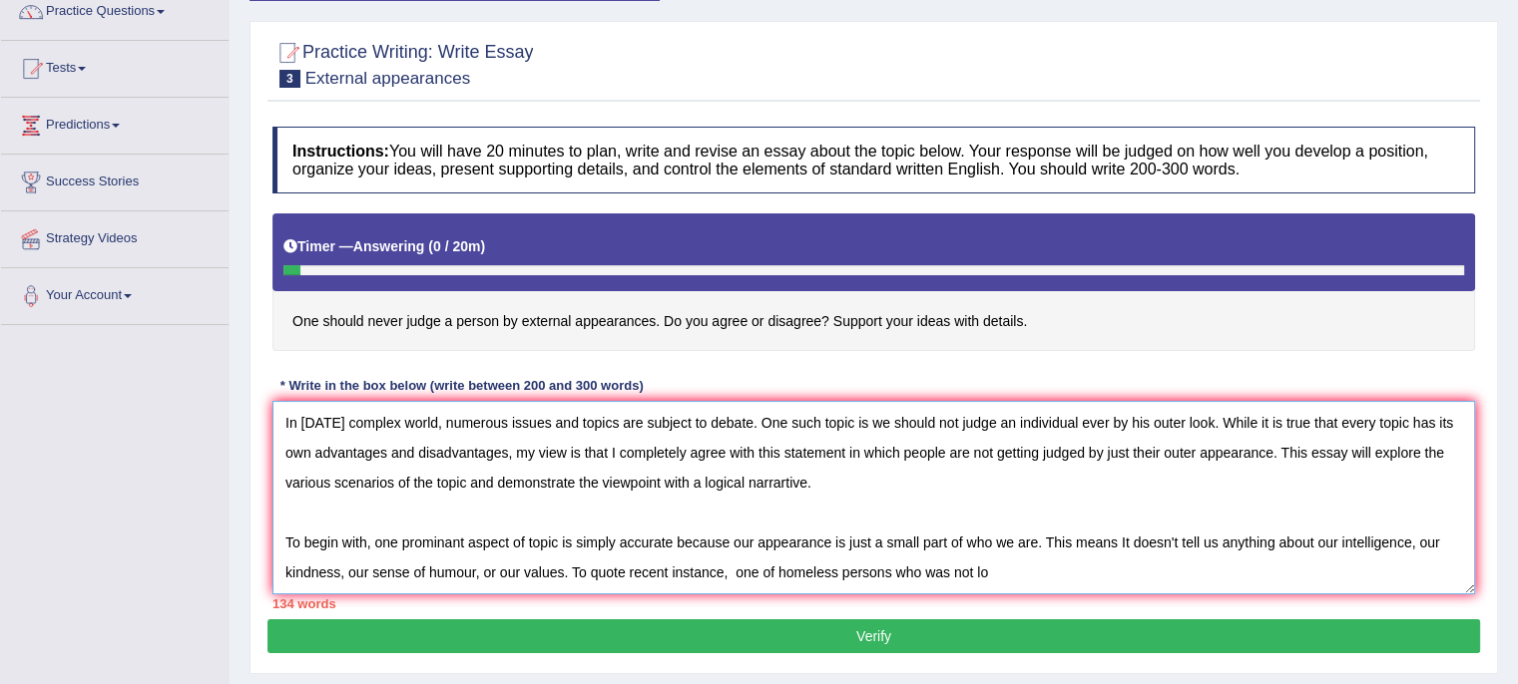
click at [782, 480] on textarea "In [DATE] complex world, numerous issues and topics are subject to debate. One …" at bounding box center [873, 498] width 1202 height 194
click at [447, 537] on textarea "In today's complex world, numerous issues and topics are subject to debate. One…" at bounding box center [873, 498] width 1202 height 194
click at [451, 535] on textarea "In today's complex world, numerous issues and topics are subject to debate. One…" at bounding box center [873, 498] width 1202 height 194
type textarea "In today's complex world, numerous issues and topics are subject to debate. One…"
